Goal: Information Seeking & Learning: Learn about a topic

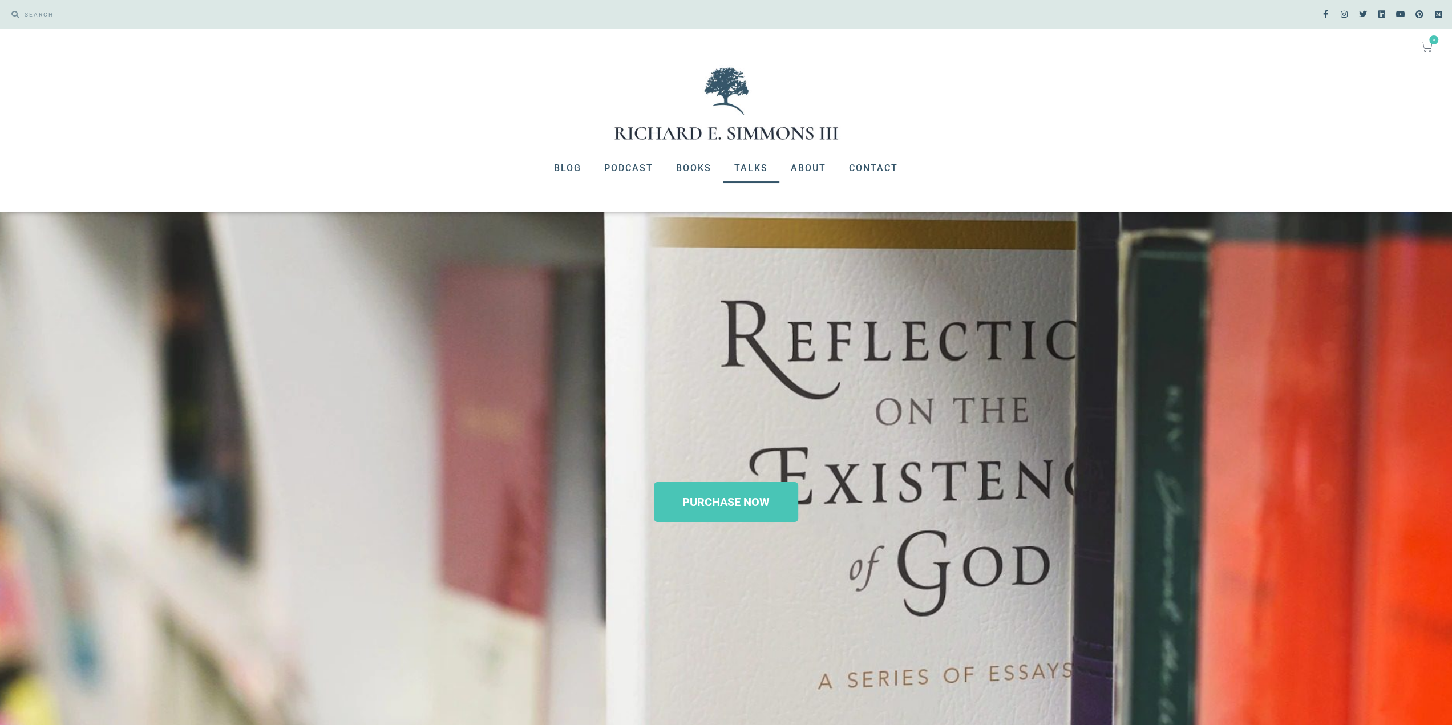
click at [761, 171] on link "Talks" at bounding box center [751, 168] width 56 height 30
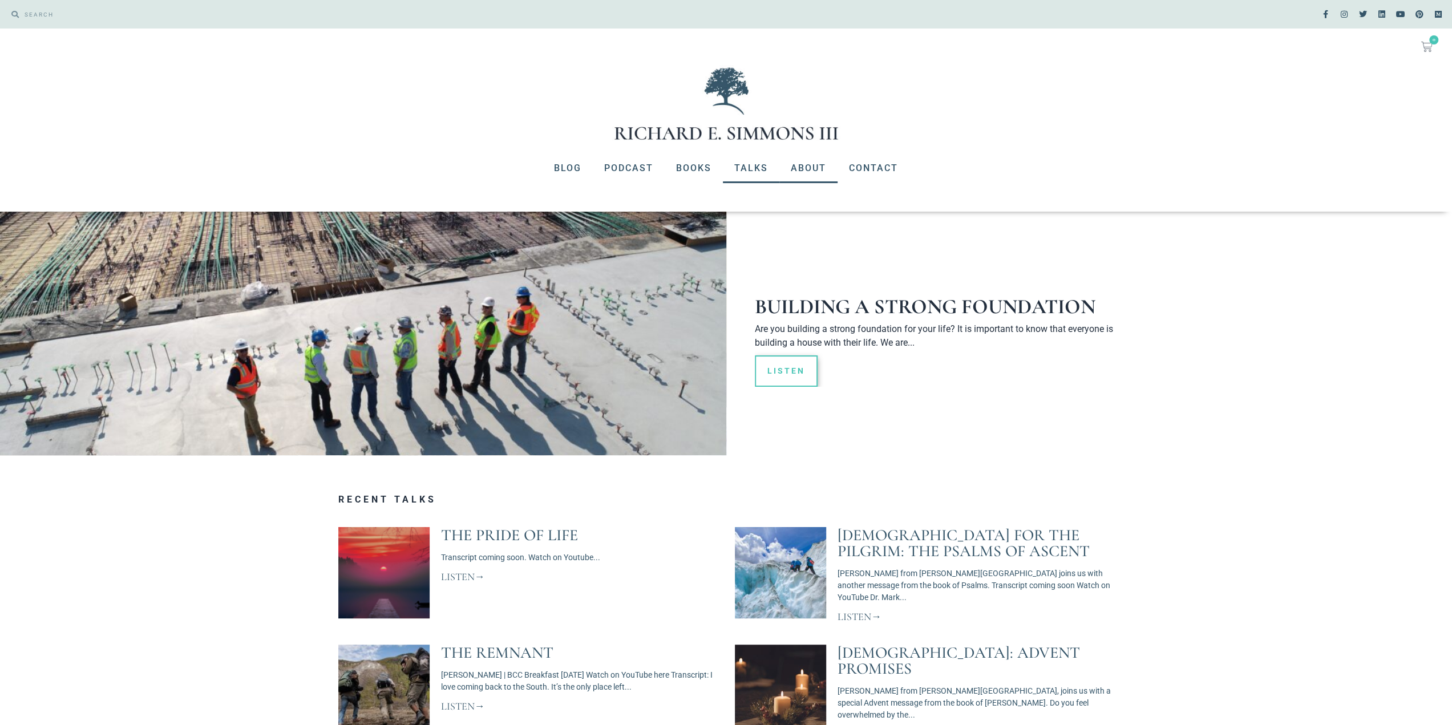
click at [810, 165] on link "About" at bounding box center [808, 168] width 58 height 30
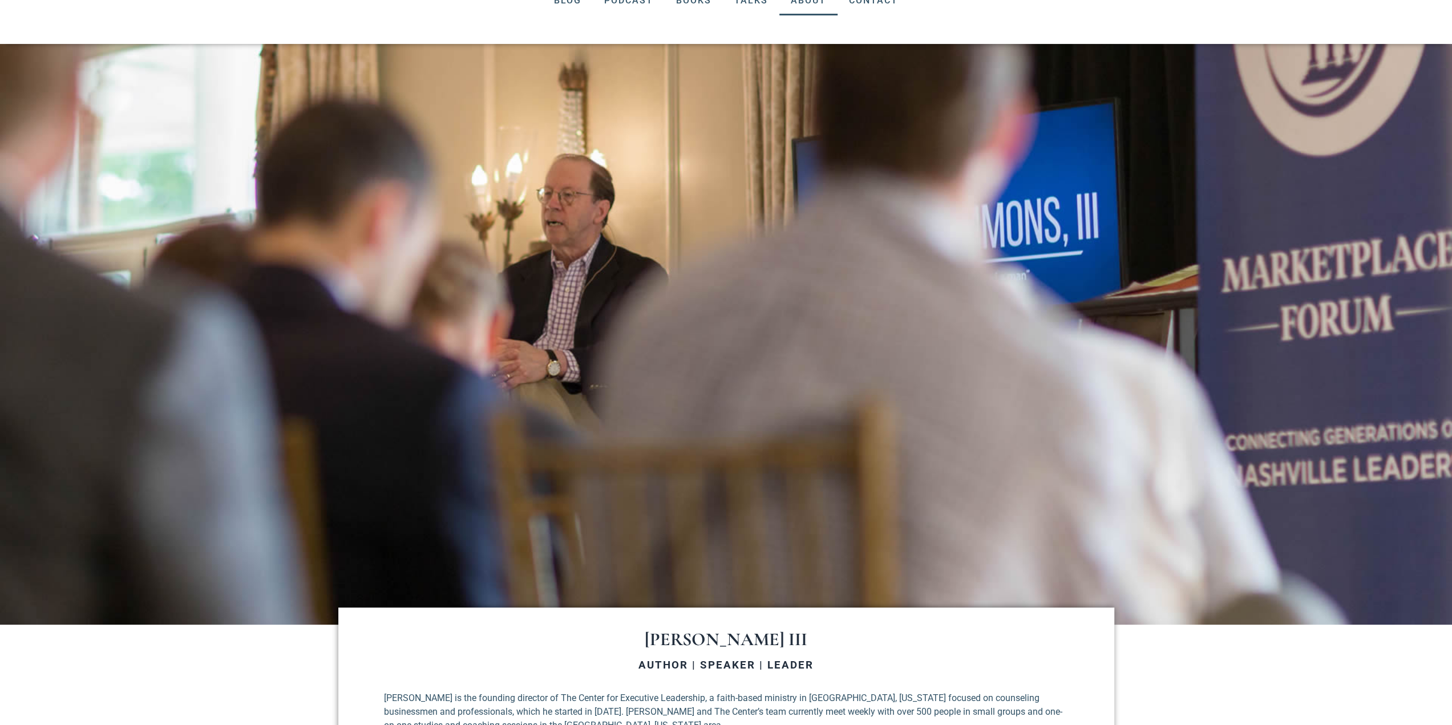
scroll to position [399, 0]
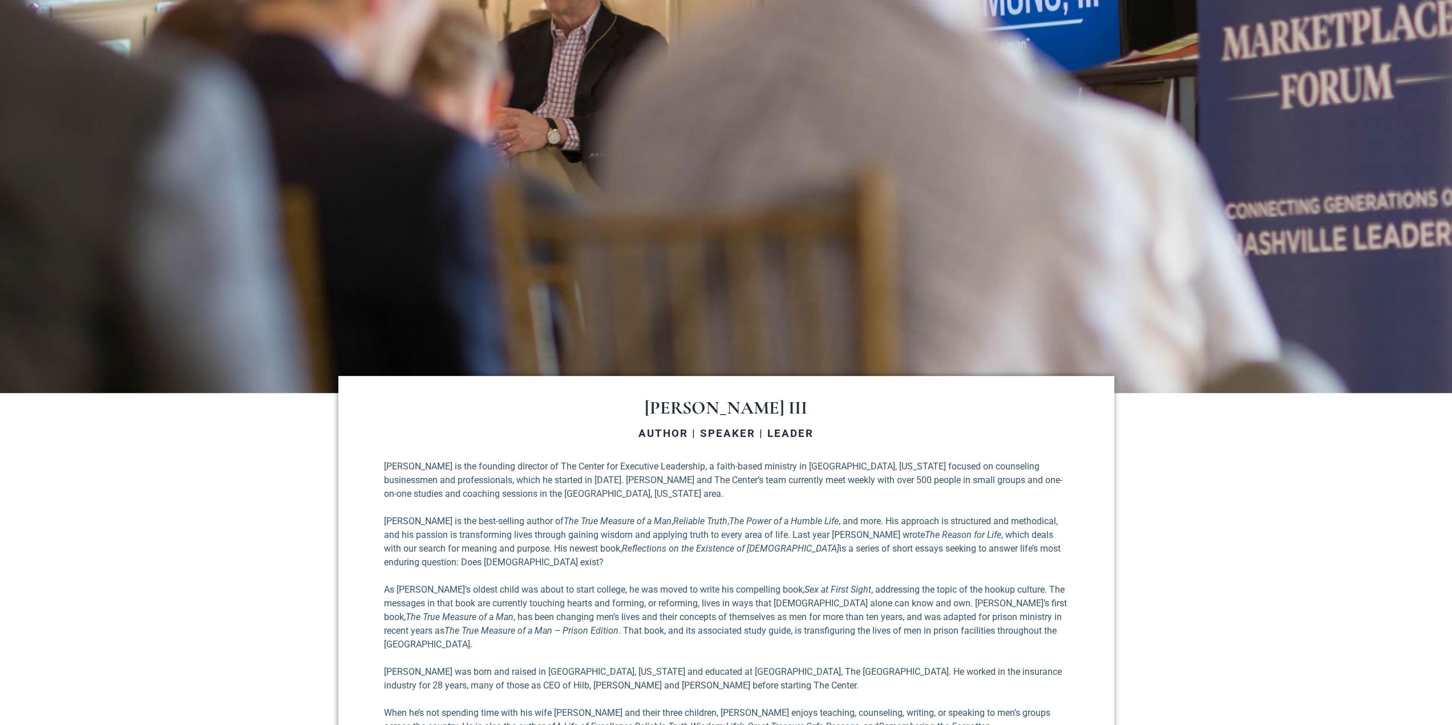
click at [701, 474] on p "[PERSON_NAME] is the founding director of The Center for Executive Leadership, …" at bounding box center [726, 480] width 685 height 41
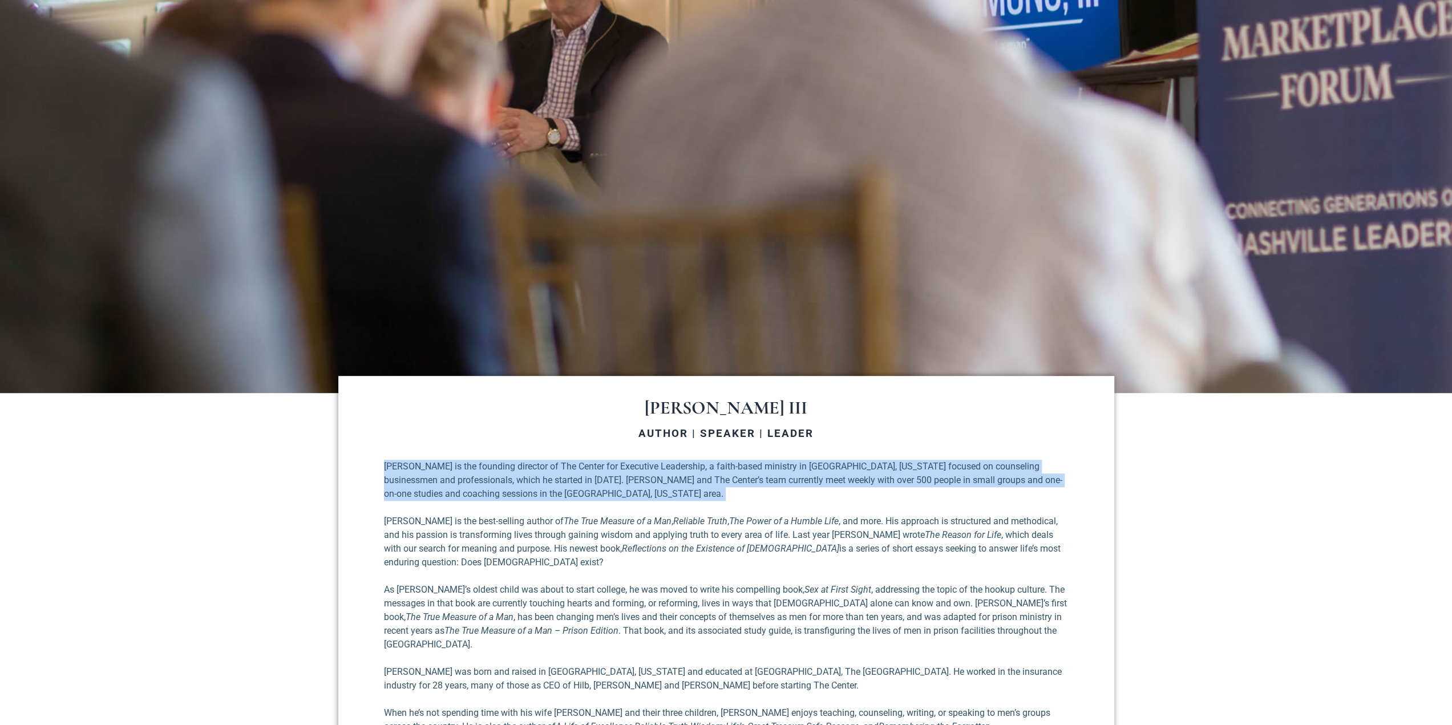
click at [701, 474] on p "[PERSON_NAME] is the founding director of The Center for Executive Leadership, …" at bounding box center [726, 480] width 685 height 41
click at [609, 482] on p "[PERSON_NAME] is the founding director of The Center for Executive Leadership, …" at bounding box center [726, 480] width 685 height 41
click at [588, 470] on p "[PERSON_NAME] is the founding director of The Center for Executive Leadership, …" at bounding box center [726, 480] width 685 height 41
click at [585, 468] on p "[PERSON_NAME] is the founding director of The Center for Executive Leadership, …" at bounding box center [726, 480] width 685 height 41
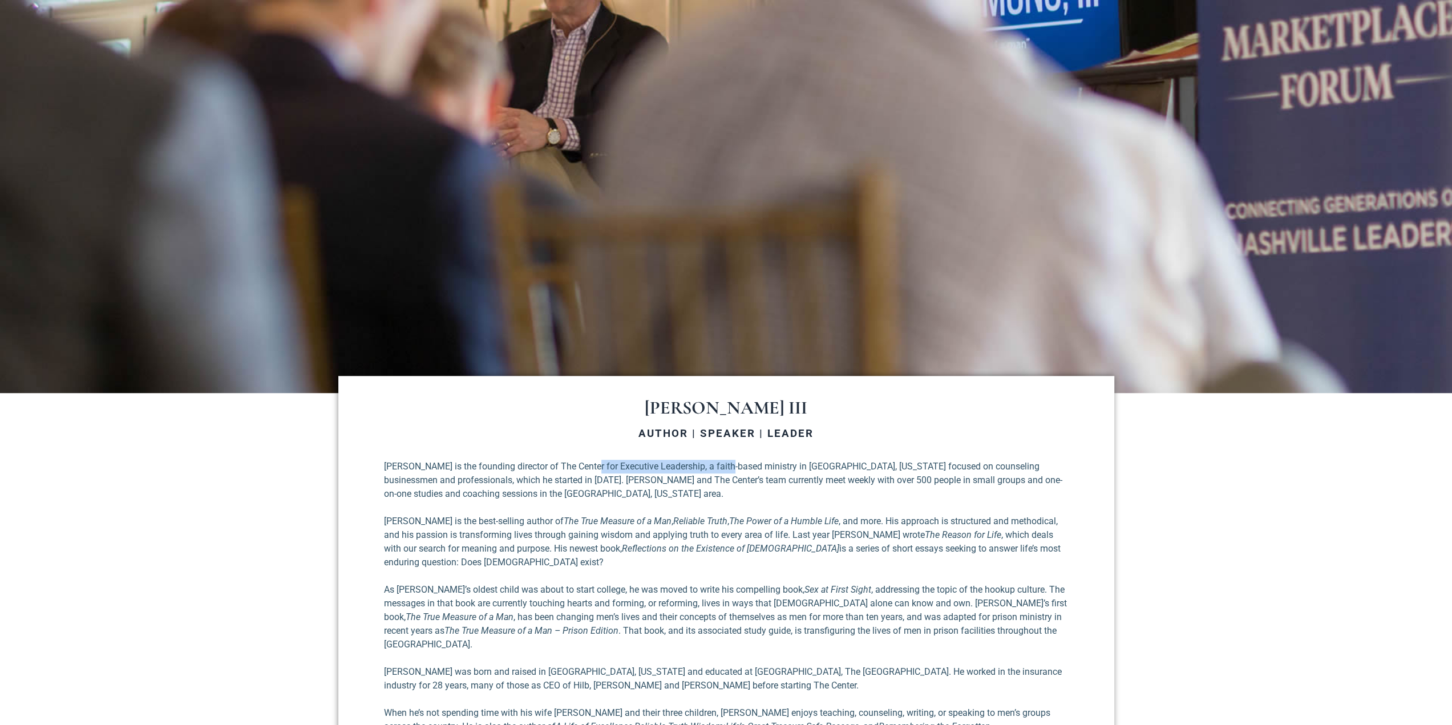
drag, startPoint x: 584, startPoint y: 471, endPoint x: 729, endPoint y: 468, distance: 144.9
click at [729, 468] on p "[PERSON_NAME] is the founding director of The Center for Executive Leadership, …" at bounding box center [726, 480] width 685 height 41
